Goal: Information Seeking & Learning: Learn about a topic

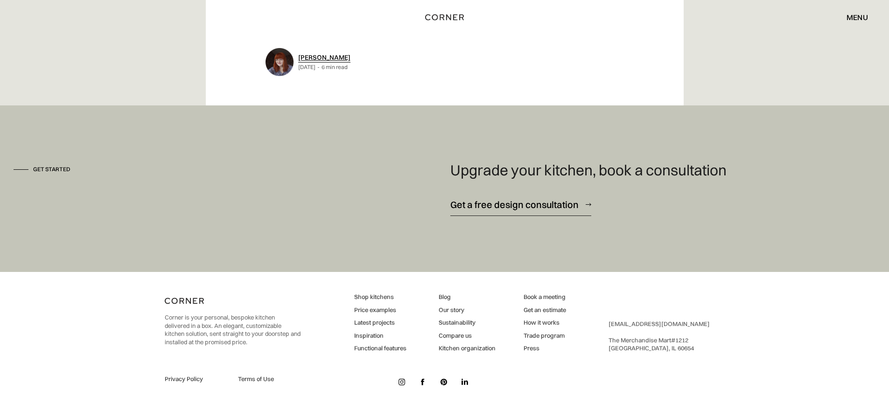
scroll to position [8441, 0]
click at [372, 294] on link "Shop kitchens" at bounding box center [380, 297] width 52 height 8
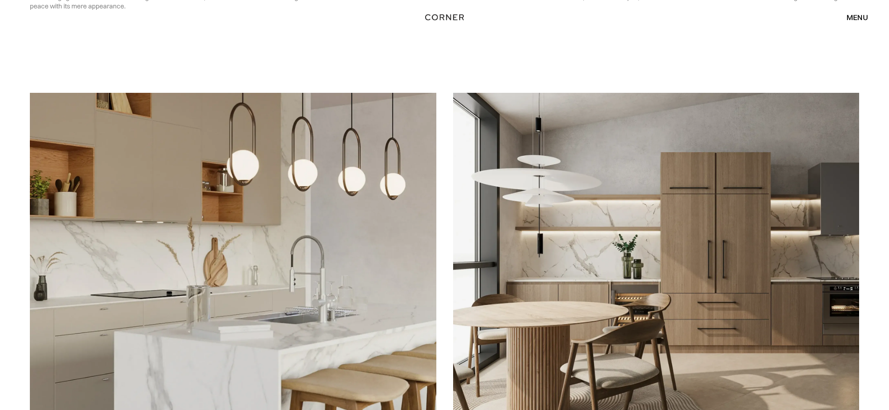
scroll to position [2348, 0]
